Goal: Navigation & Orientation: Find specific page/section

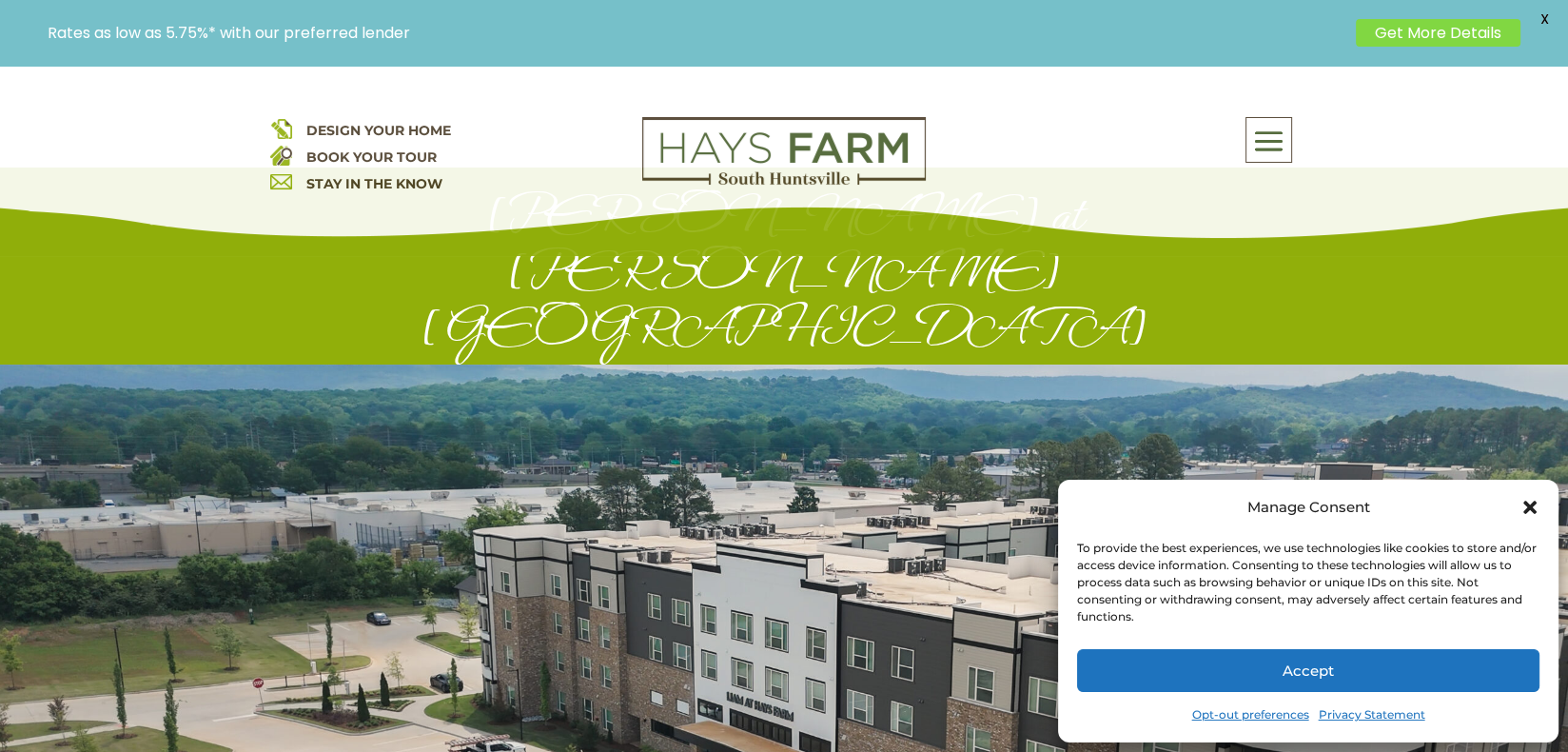
scroll to position [190, 0]
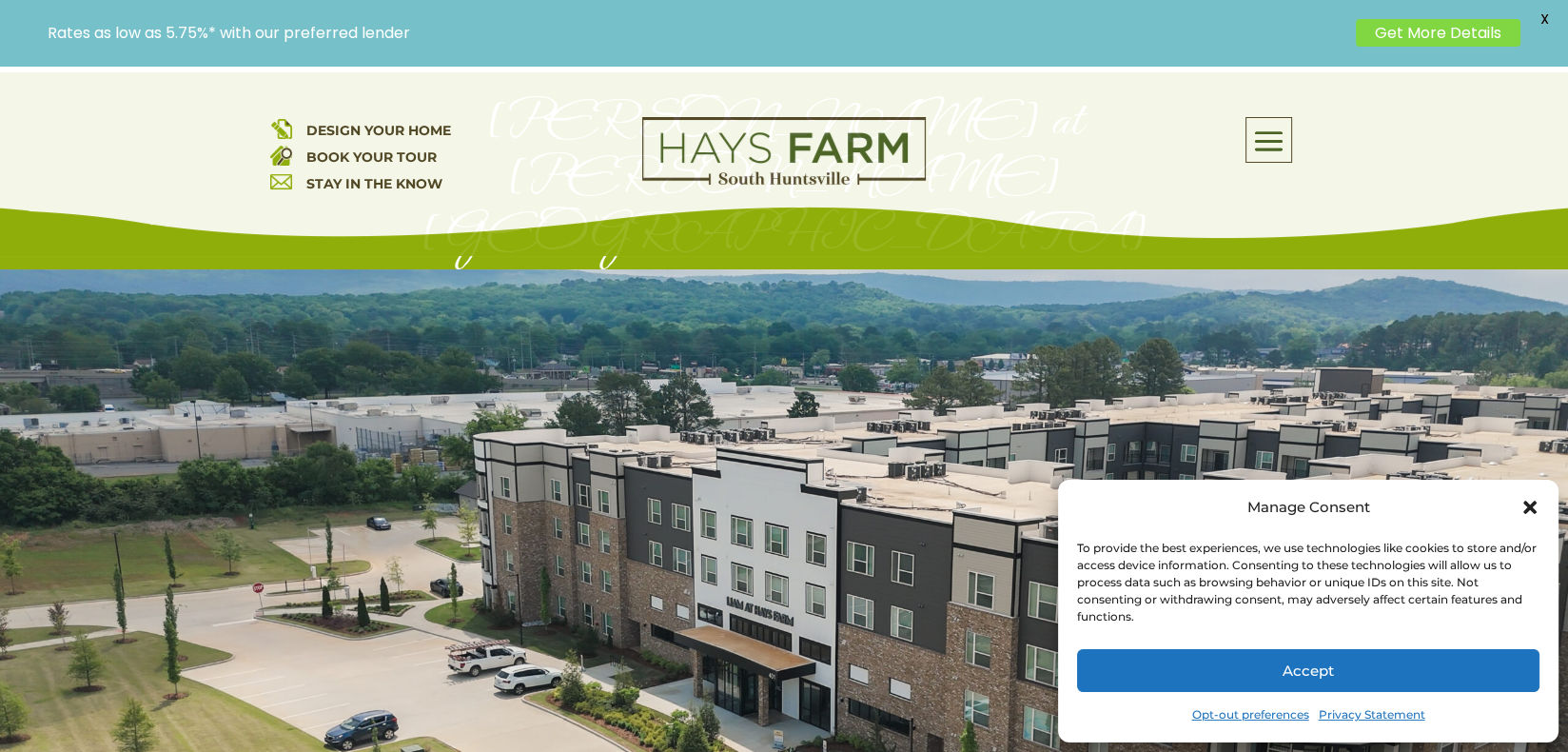
click at [1531, 509] on icon "Close dialog" at bounding box center [1530, 507] width 14 height 14
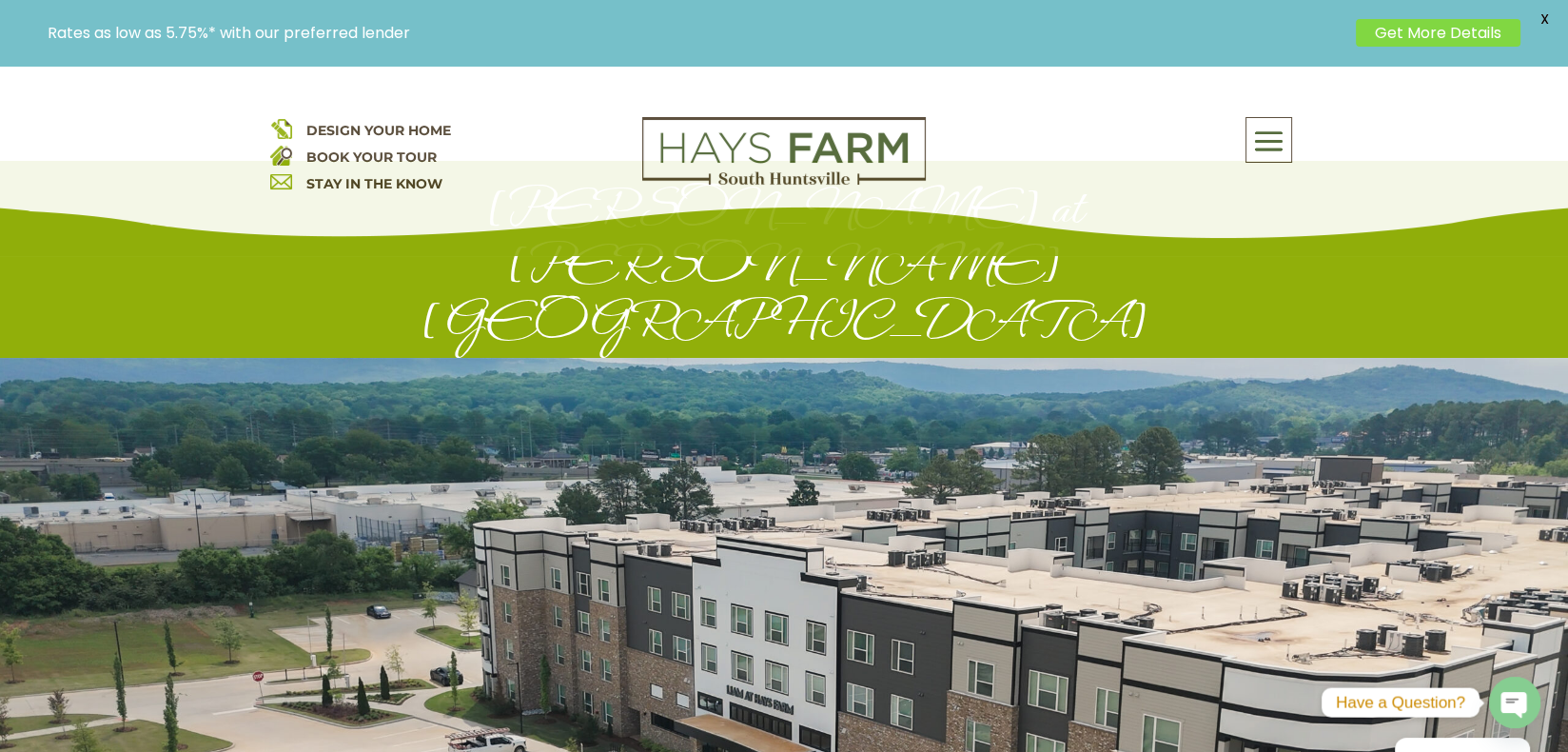
scroll to position [7, 0]
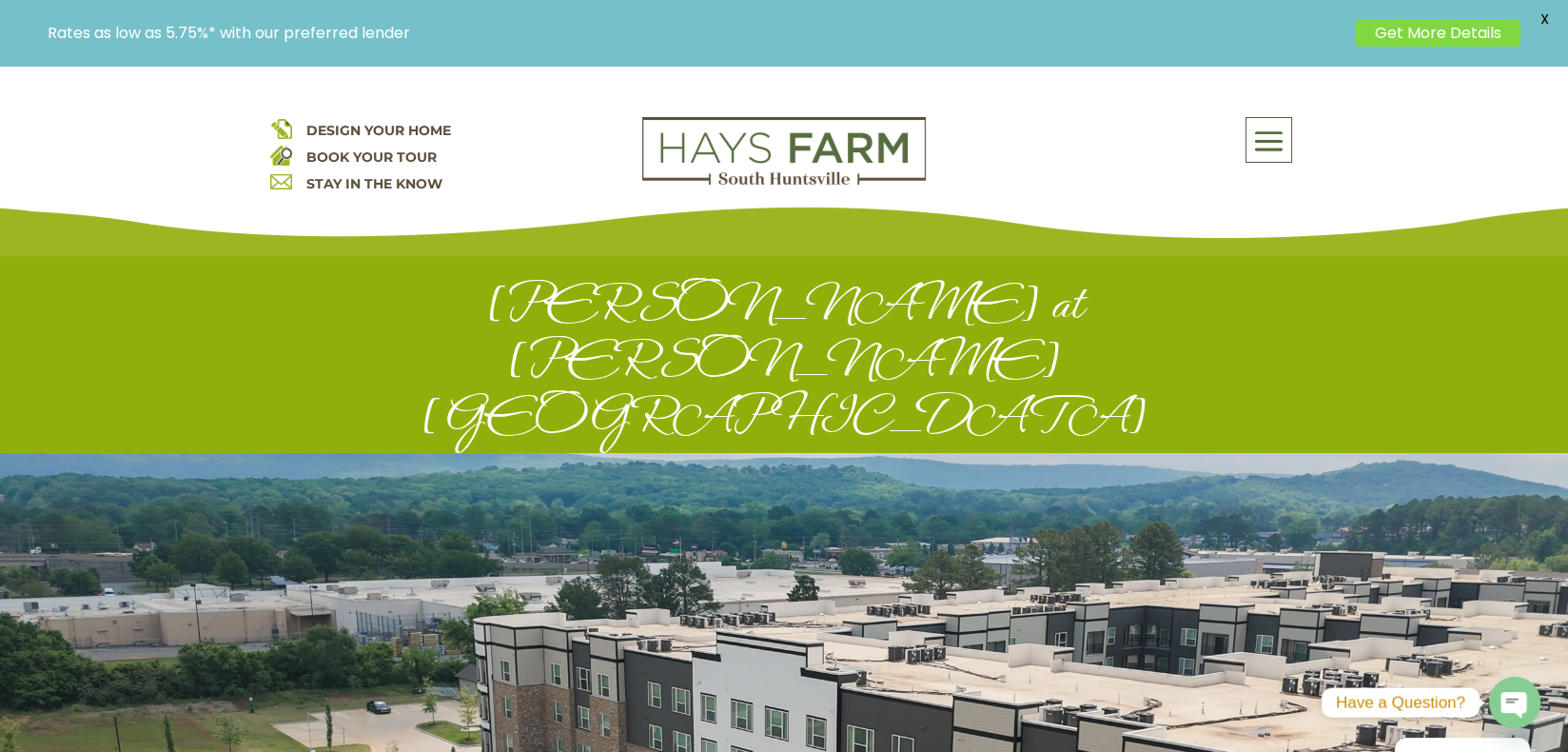
click at [1277, 140] on span at bounding box center [1269, 141] width 45 height 44
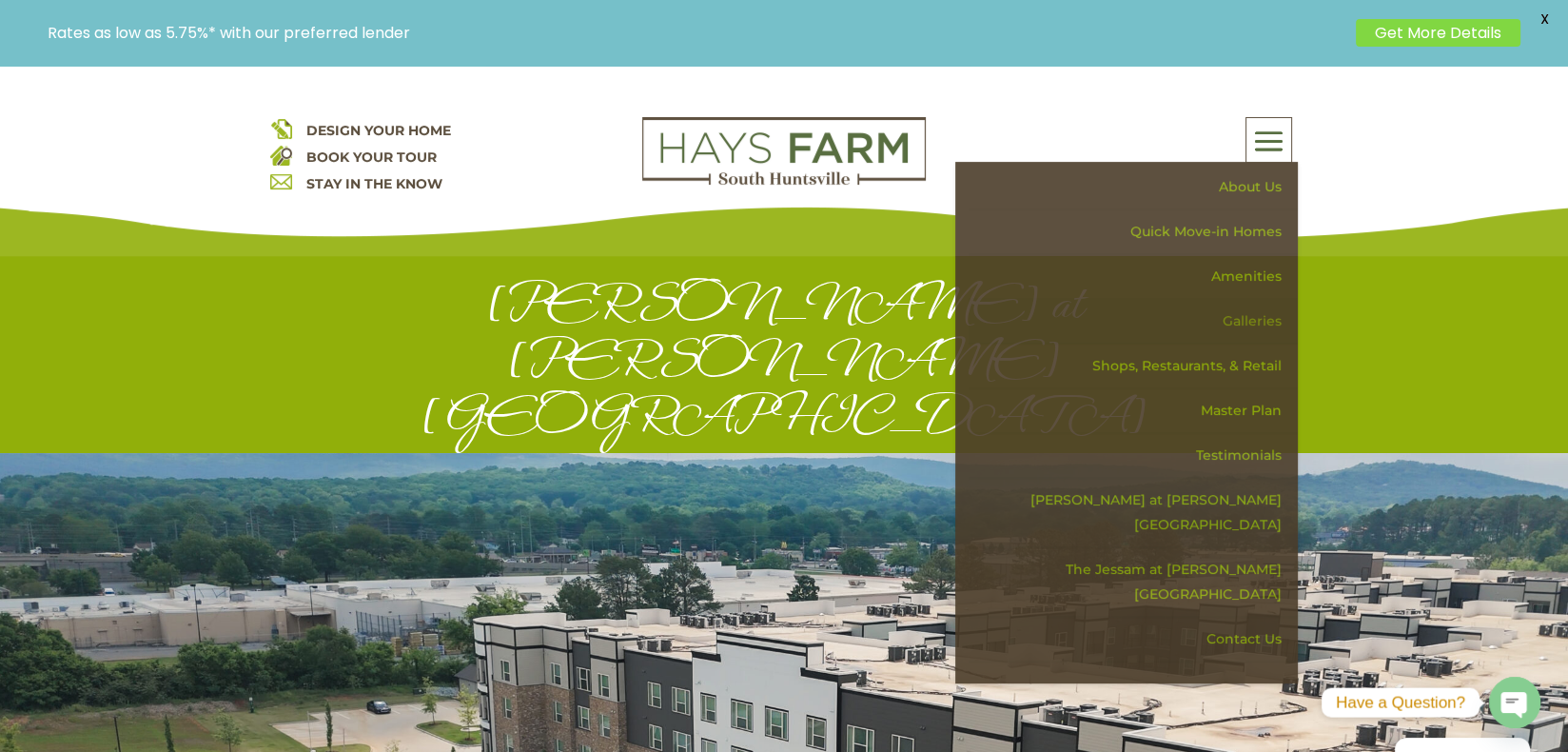
click at [1255, 320] on link "Galleries" at bounding box center [1133, 321] width 330 height 45
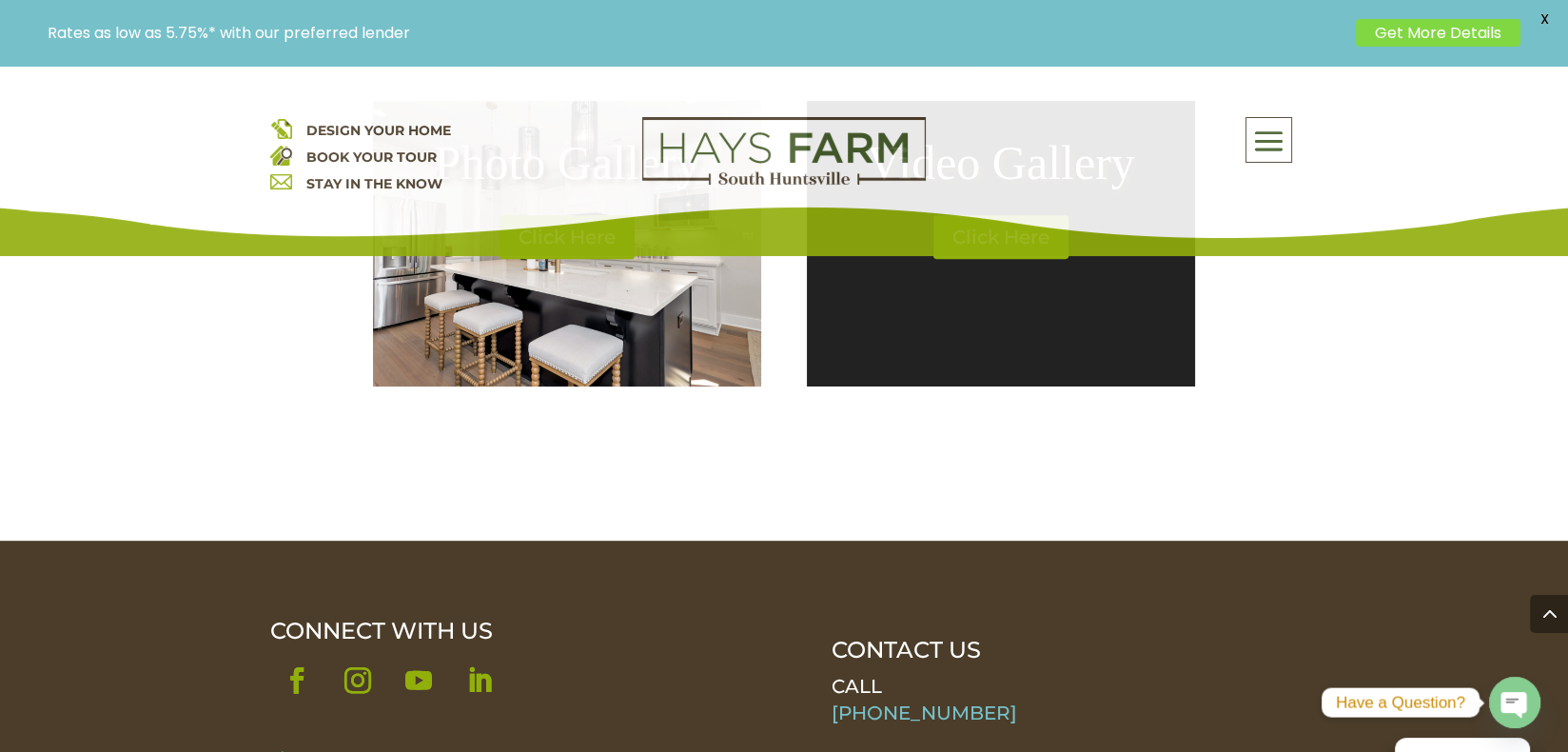
scroll to position [762, 0]
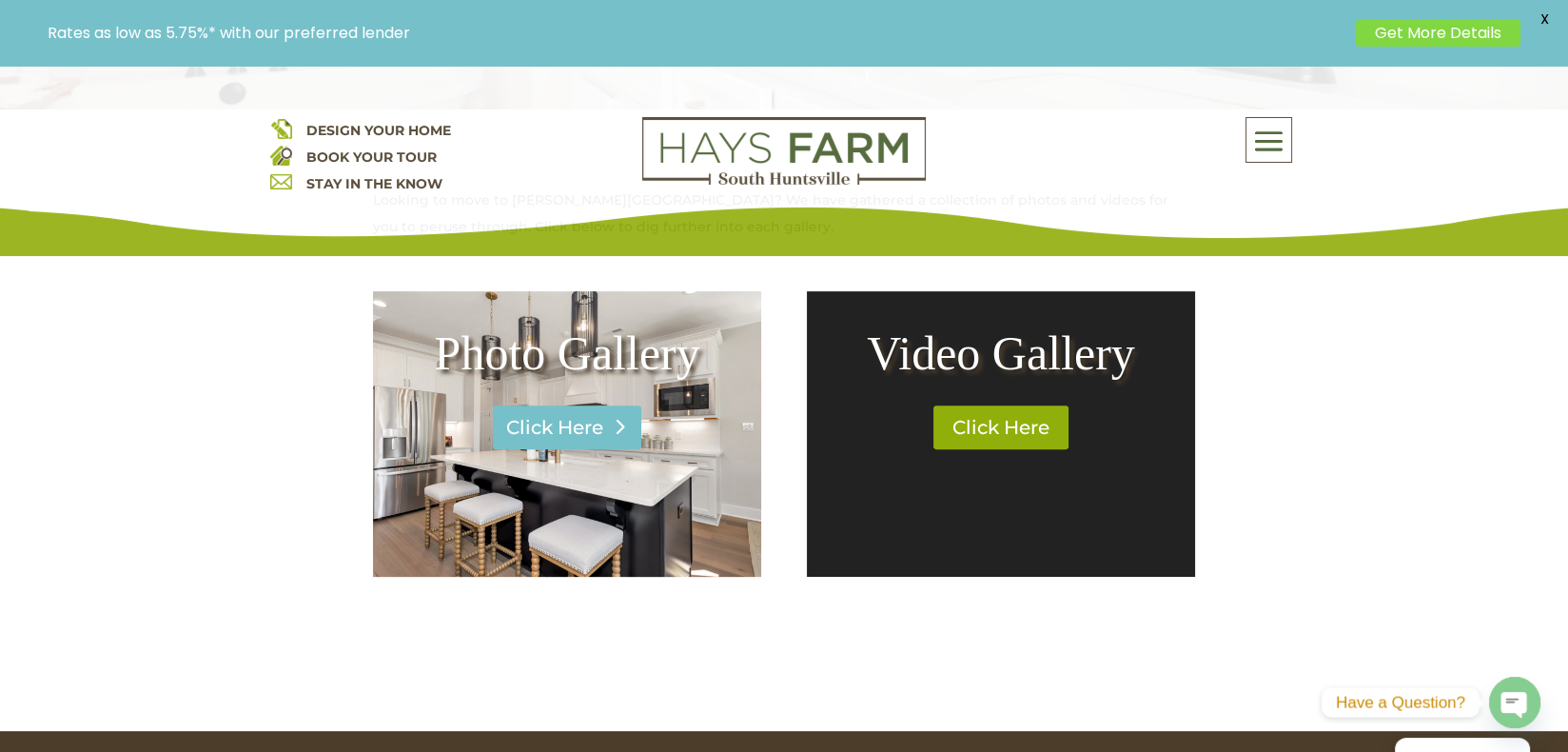
click at [570, 432] on link "Click Here" at bounding box center [567, 427] width 148 height 44
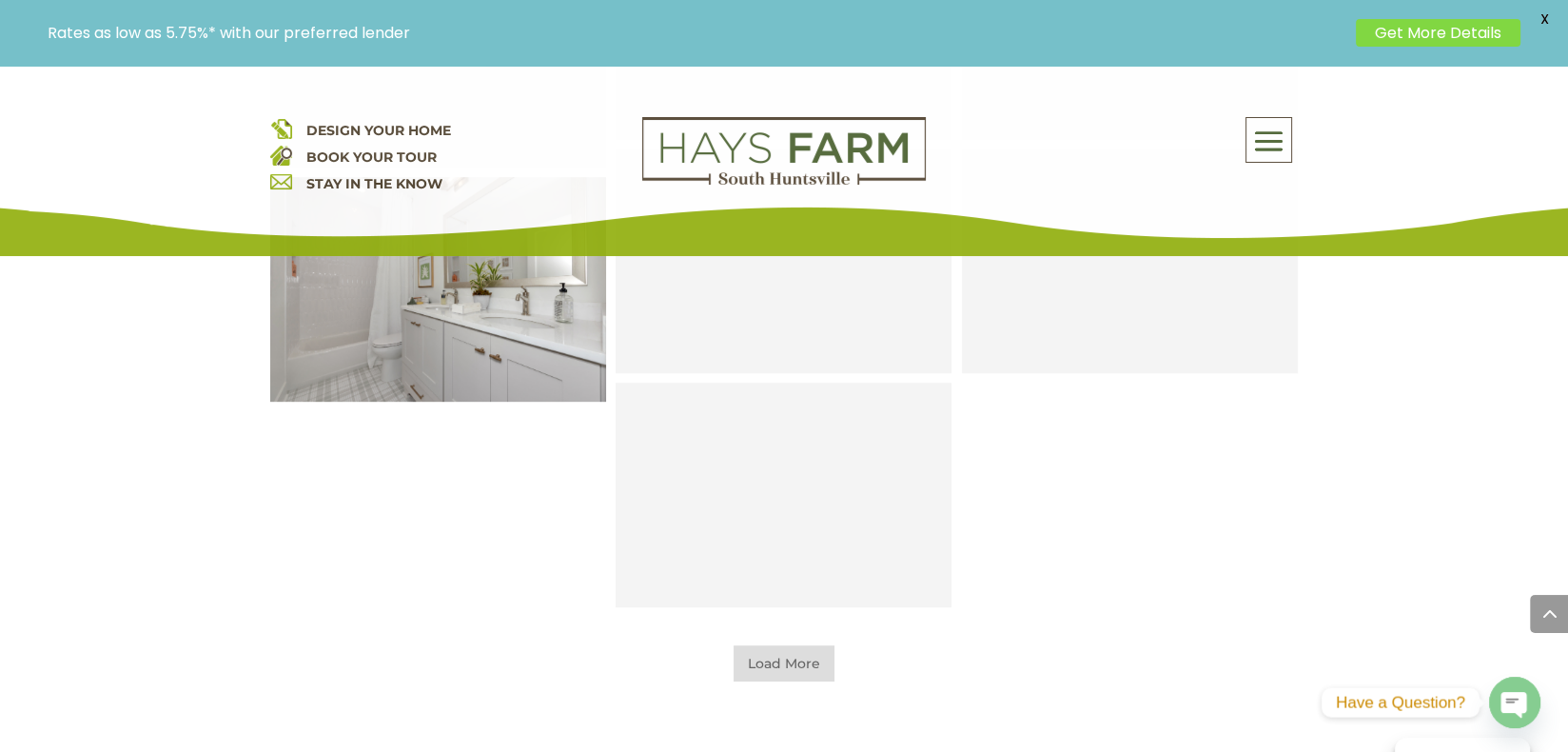
scroll to position [1428, 0]
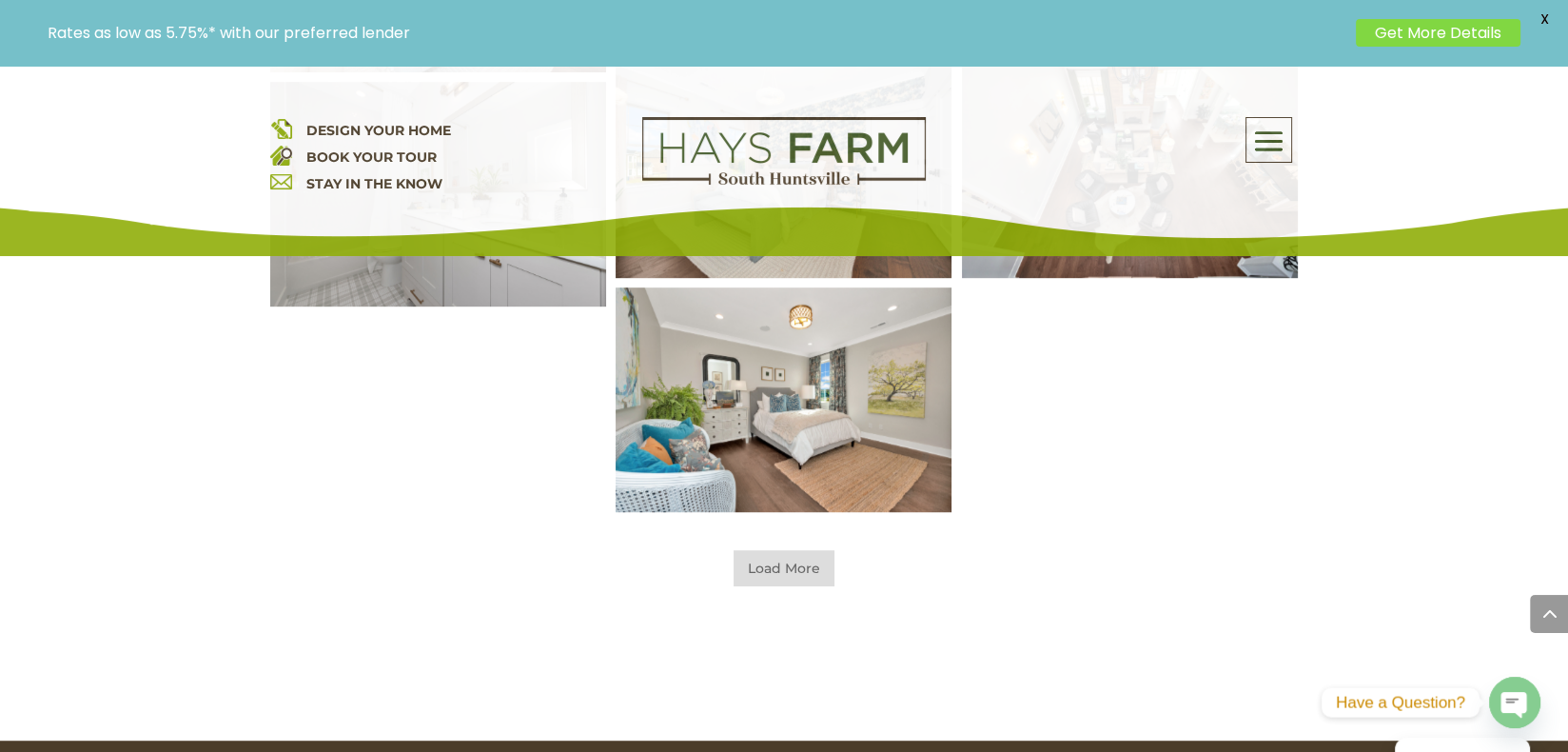
click at [781, 580] on span "Load More" at bounding box center [783, 568] width 100 height 36
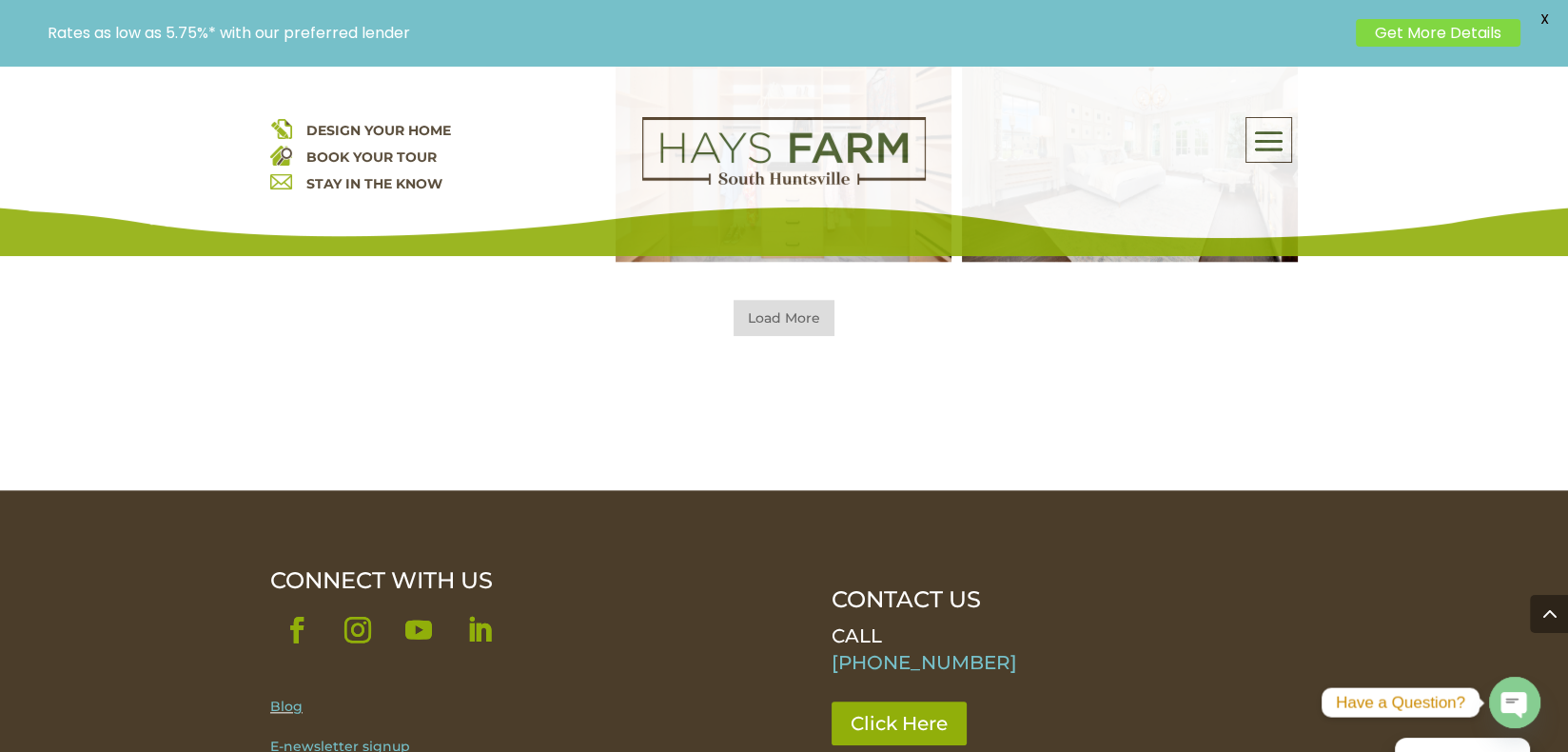
scroll to position [2474, 0]
